Goal: Find specific page/section: Find specific page/section

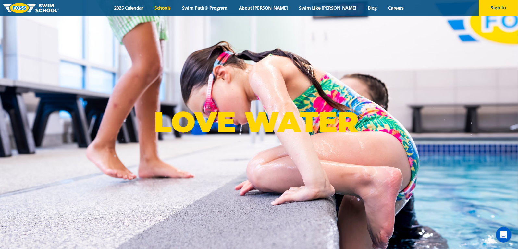
click at [176, 6] on link "Schools" at bounding box center [162, 8] width 27 height 6
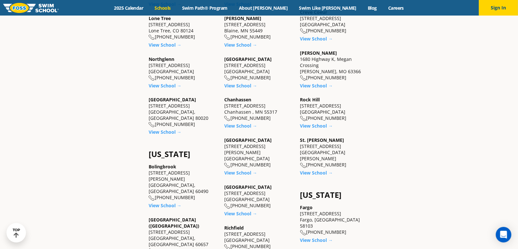
scroll to position [292, 0]
click at [308, 170] on link "View School →" at bounding box center [316, 173] width 33 height 6
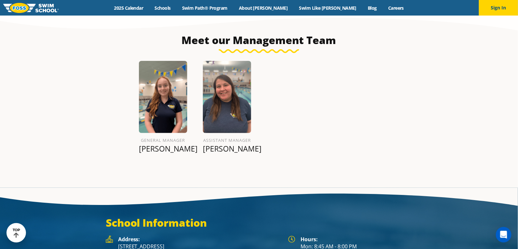
scroll to position [753, 0]
